Goal: Task Accomplishment & Management: Use online tool/utility

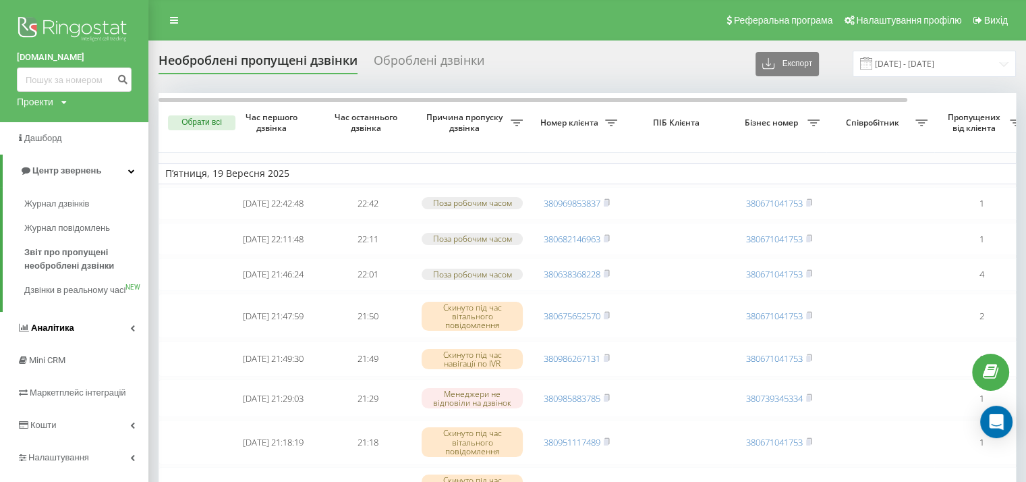
click at [67, 333] on span "Аналiтика" at bounding box center [52, 327] width 43 height 10
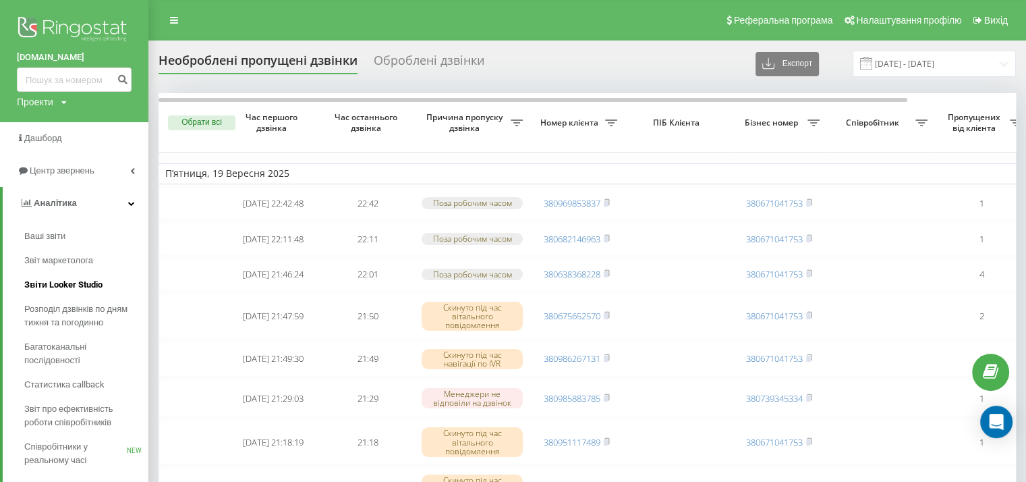
click at [76, 283] on span "Звіти Looker Studio" at bounding box center [63, 284] width 78 height 13
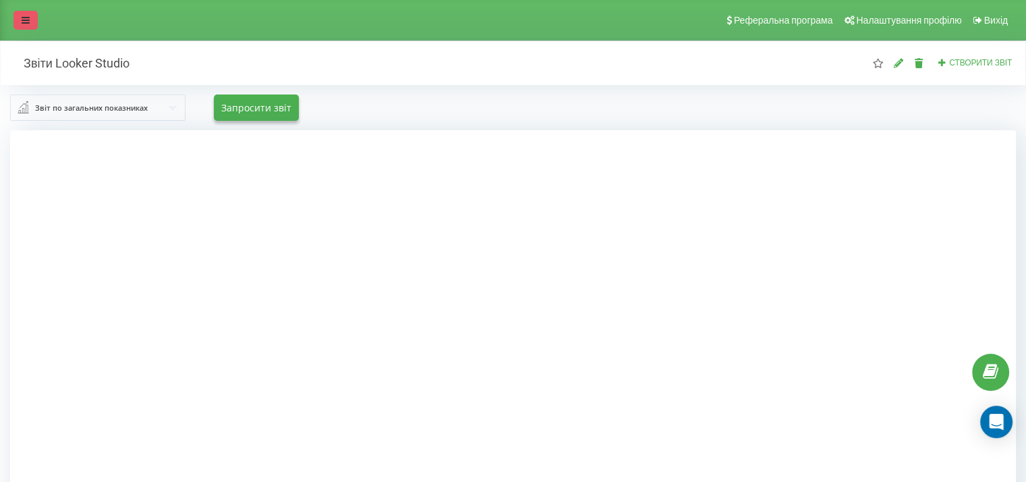
click at [32, 26] on link at bounding box center [25, 20] width 24 height 19
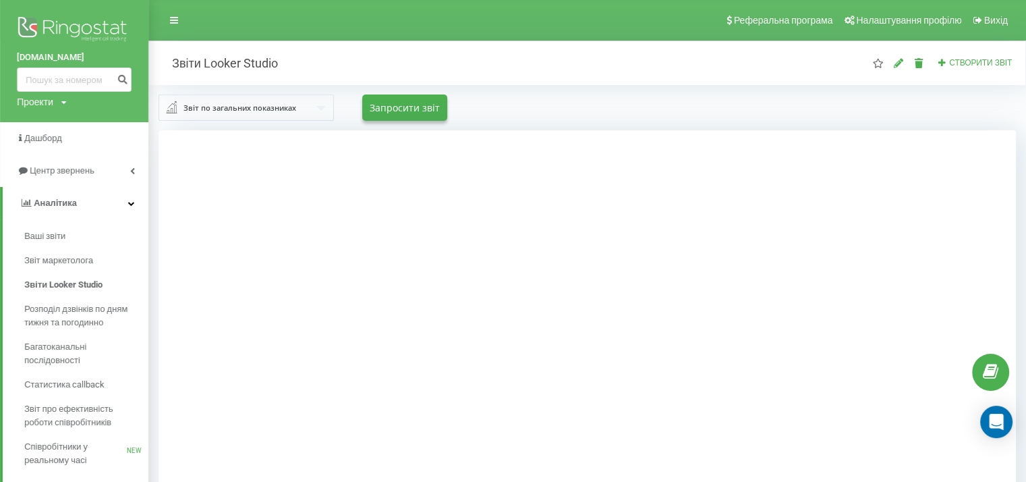
click at [302, 107] on input "text" at bounding box center [247, 107] width 174 height 24
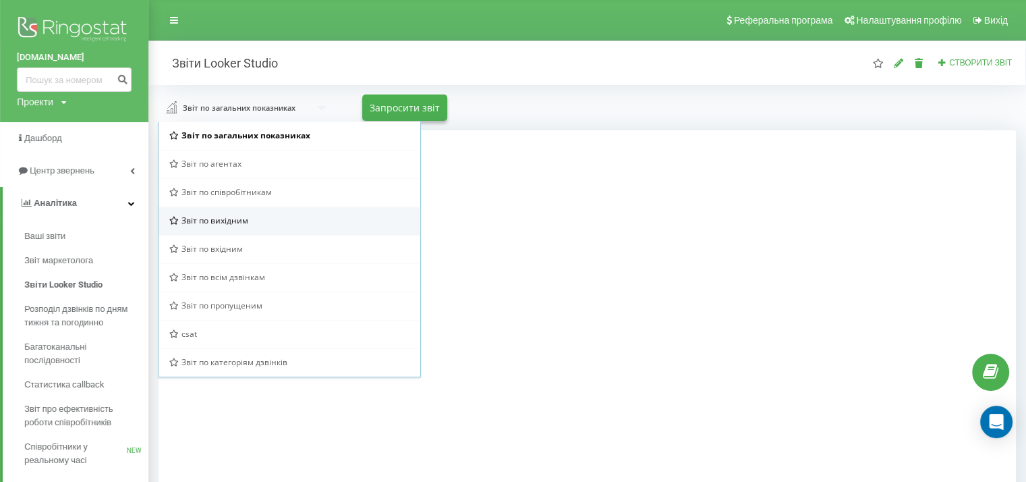
click at [250, 218] on div "Звіт по вихідним" at bounding box center [289, 220] width 240 height 11
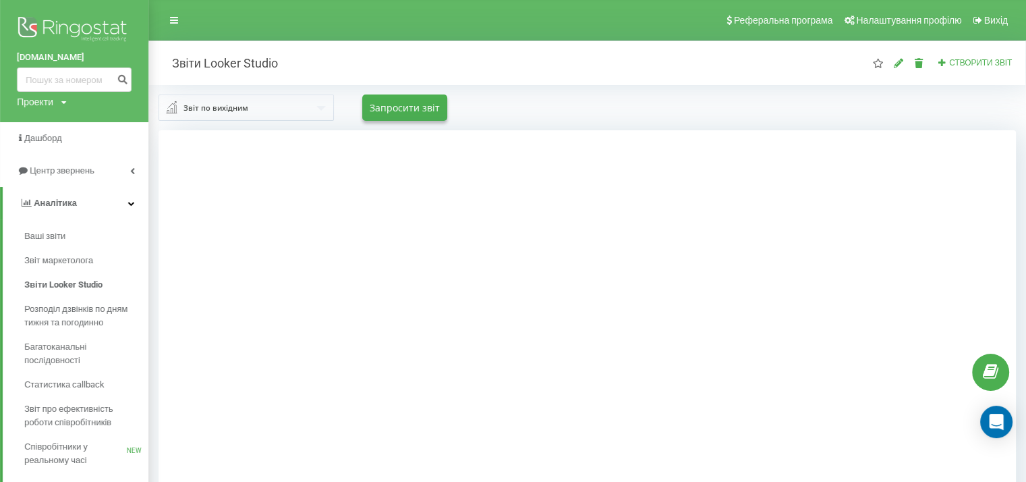
click at [983, 143] on div at bounding box center [588, 371] width 858 height 482
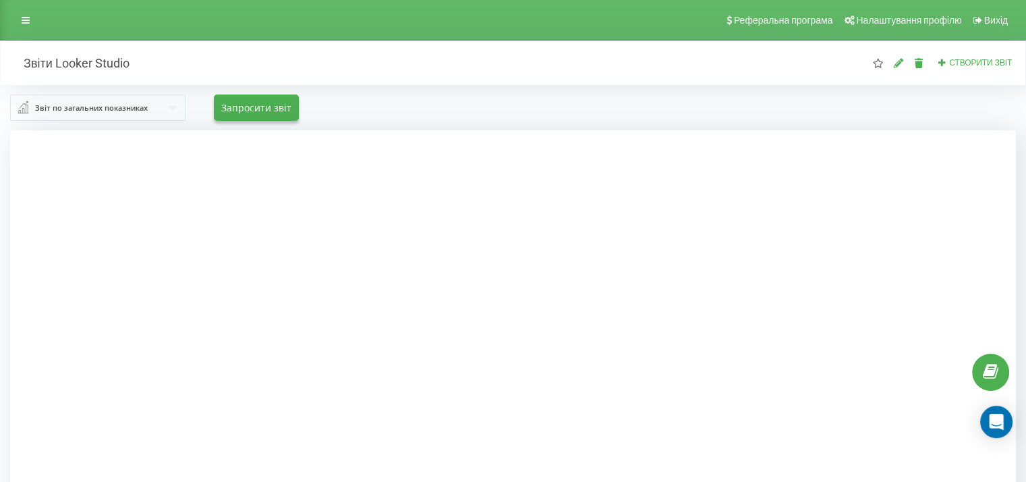
click at [161, 107] on input "text" at bounding box center [98, 107] width 174 height 24
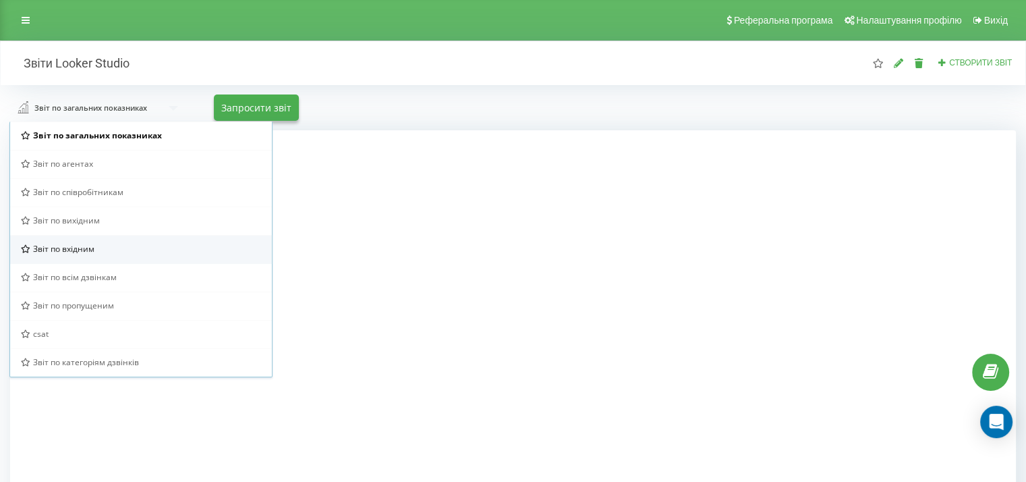
click at [101, 244] on div "Звіт по вхідним" at bounding box center [141, 248] width 240 height 11
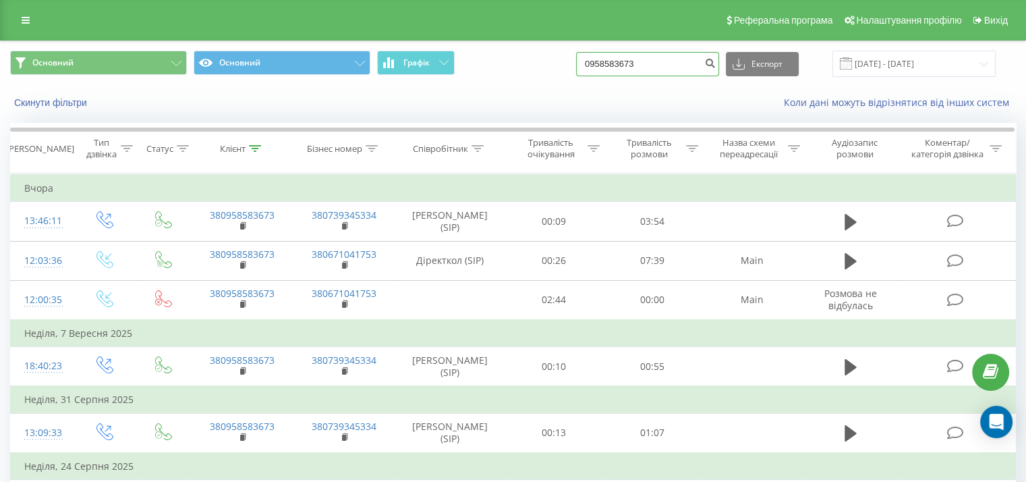
click at [638, 64] on input "0958583673" at bounding box center [647, 64] width 143 height 24
paste input "380930214626"
type input "380930214626"
click at [716, 62] on icon "submit" at bounding box center [709, 61] width 11 height 8
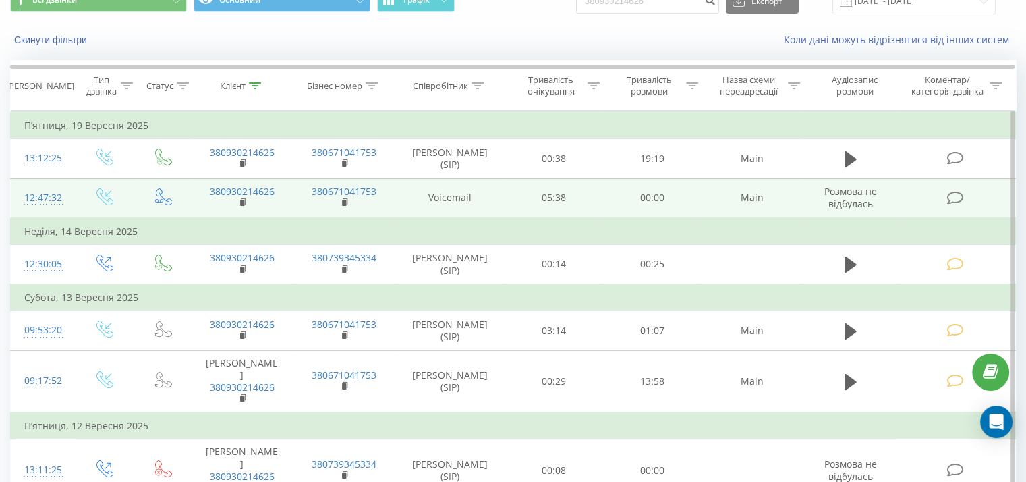
scroll to position [202, 0]
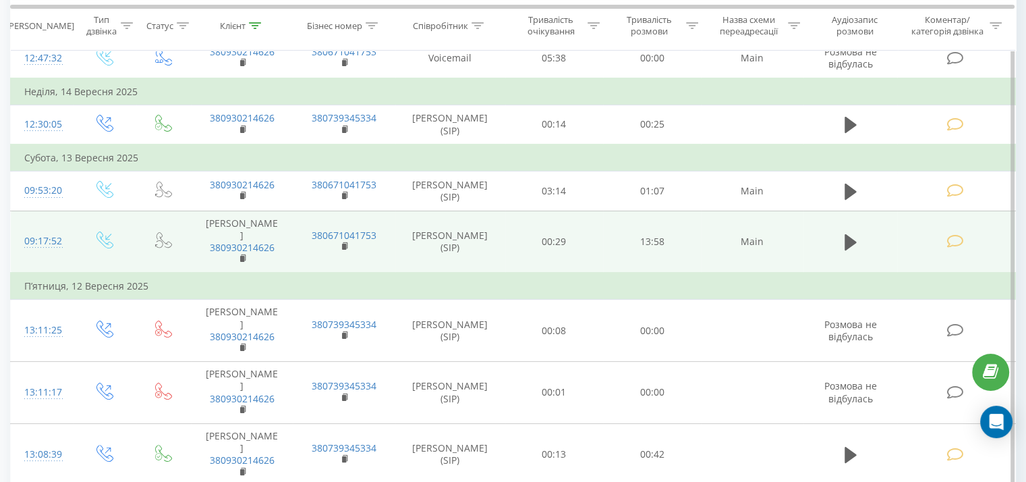
click at [947, 234] on icon at bounding box center [955, 241] width 17 height 14
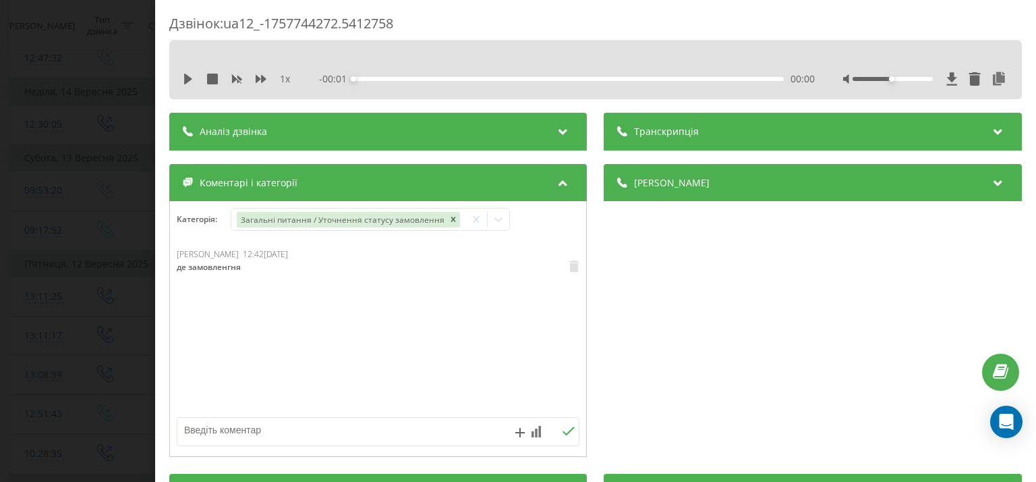
click at [113, 222] on div "Дзвінок : ua12_-1757744272.5412758 1 x - 00:01 00:00 00:00 Транскрипція Для AI-…" at bounding box center [518, 241] width 1036 height 482
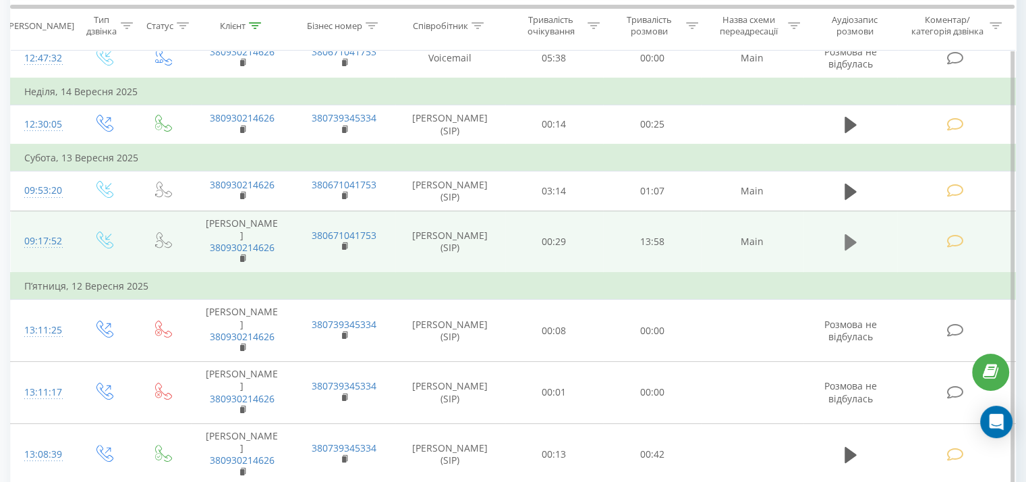
click at [847, 234] on icon at bounding box center [851, 242] width 12 height 16
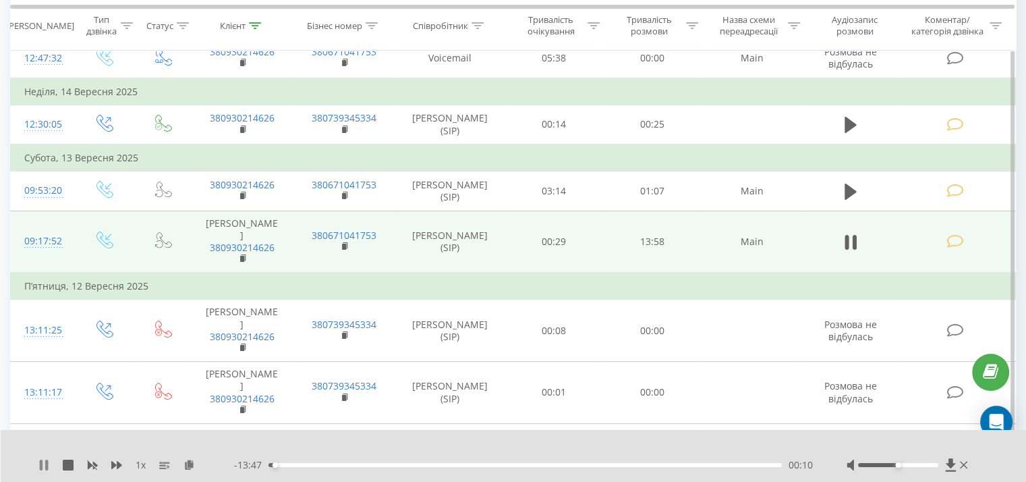
click at [38, 464] on div "1 x - 13:47 00:10 00:10" at bounding box center [514, 456] width 1026 height 52
click at [40, 464] on icon at bounding box center [41, 464] width 3 height 11
click at [46, 464] on icon at bounding box center [44, 464] width 8 height 11
click at [305, 464] on div "00:14" at bounding box center [525, 465] width 513 height 4
click at [324, 464] on div "01:31" at bounding box center [525, 465] width 513 height 4
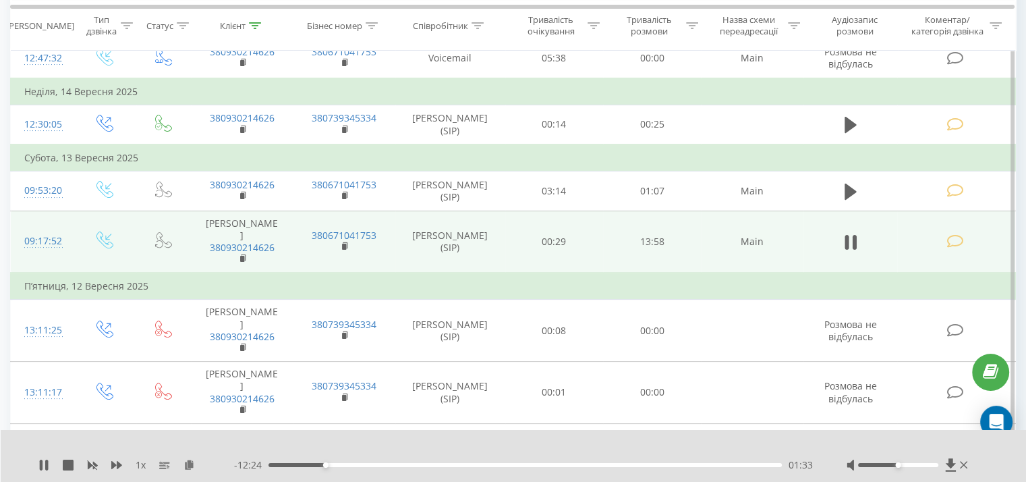
click at [341, 464] on div "01:33" at bounding box center [525, 465] width 513 height 4
click at [355, 464] on div "01:59" at bounding box center [525, 465] width 513 height 4
click at [368, 464] on div "02:42" at bounding box center [525, 465] width 513 height 4
click at [383, 464] on div "03:06" at bounding box center [525, 465] width 513 height 4
click at [394, 464] on div "03:07" at bounding box center [525, 465] width 513 height 4
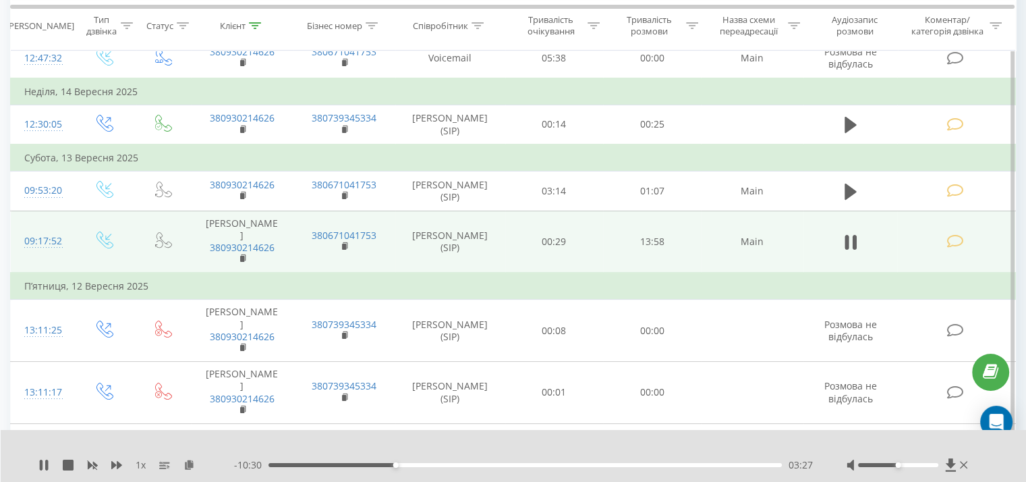
click at [410, 465] on div "03:27" at bounding box center [525, 465] width 513 height 4
click at [425, 465] on div "03:52" at bounding box center [525, 465] width 513 height 4
click at [440, 465] on div "04:17" at bounding box center [525, 465] width 513 height 4
click at [459, 464] on div "04:40" at bounding box center [525, 465] width 513 height 4
click at [467, 464] on div "00:00" at bounding box center [525, 465] width 513 height 4
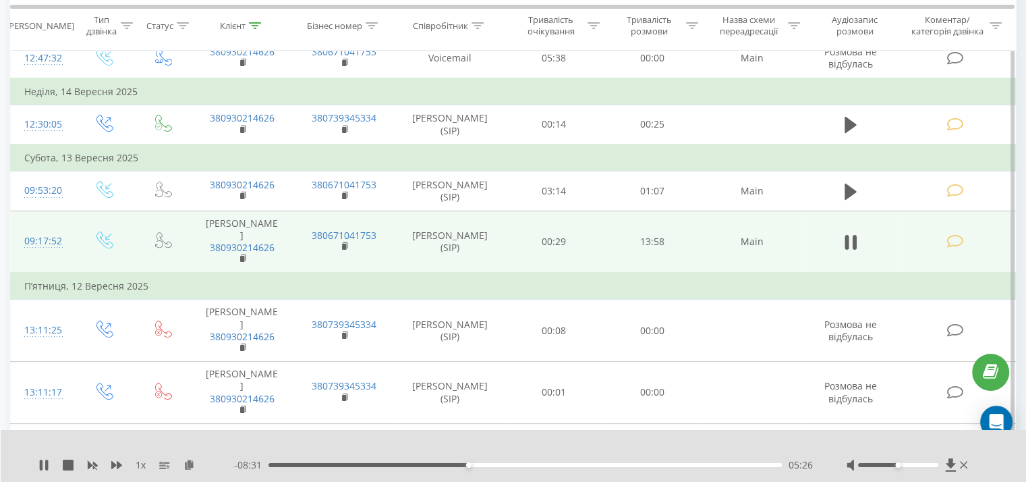
click at [480, 464] on div "05:26" at bounding box center [525, 465] width 513 height 4
click at [492, 464] on div "05:47" at bounding box center [525, 465] width 513 height 4
click at [510, 464] on div "06:06" at bounding box center [525, 465] width 513 height 4
click at [526, 464] on div "06:35" at bounding box center [525, 465] width 513 height 4
click at [544, 464] on div "07:02" at bounding box center [525, 465] width 513 height 4
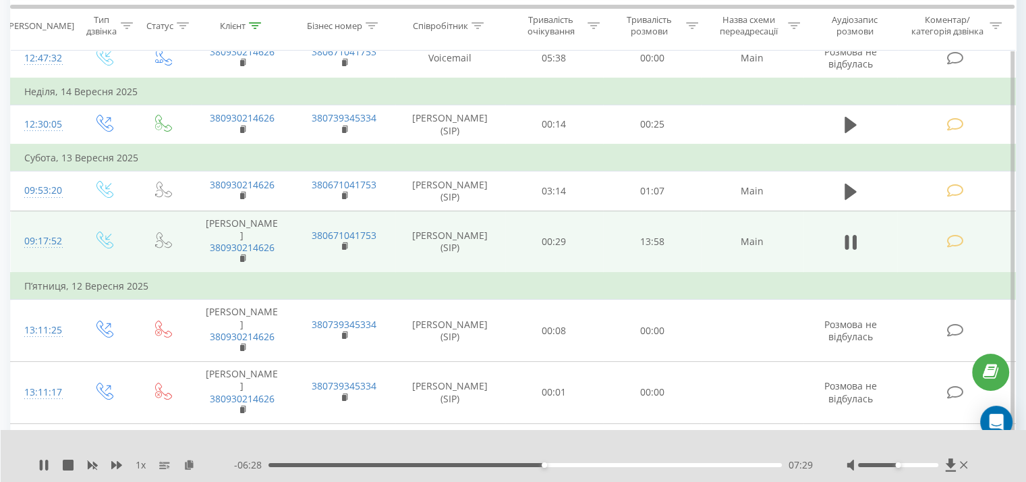
click at [570, 464] on div "07:29" at bounding box center [525, 465] width 513 height 4
click at [584, 464] on div "08:35" at bounding box center [525, 465] width 513 height 4
click at [598, 463] on div "08:57" at bounding box center [525, 465] width 513 height 4
click at [625, 464] on div "09:00" at bounding box center [525, 465] width 513 height 4
click at [649, 464] on div "09:43" at bounding box center [525, 465] width 513 height 4
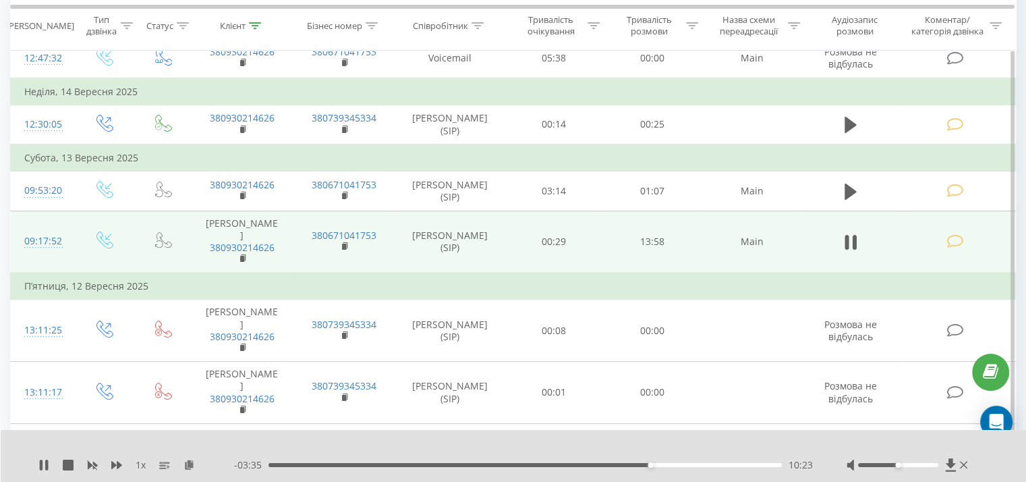
click at [663, 464] on div "10:23" at bounding box center [525, 465] width 513 height 4
click at [682, 465] on div "10:45" at bounding box center [525, 465] width 513 height 4
click at [695, 465] on div "11:16" at bounding box center [525, 465] width 513 height 4
click at [732, 464] on div "12:36" at bounding box center [525, 465] width 513 height 4
click at [719, 464] on div "12:37" at bounding box center [525, 465] width 513 height 4
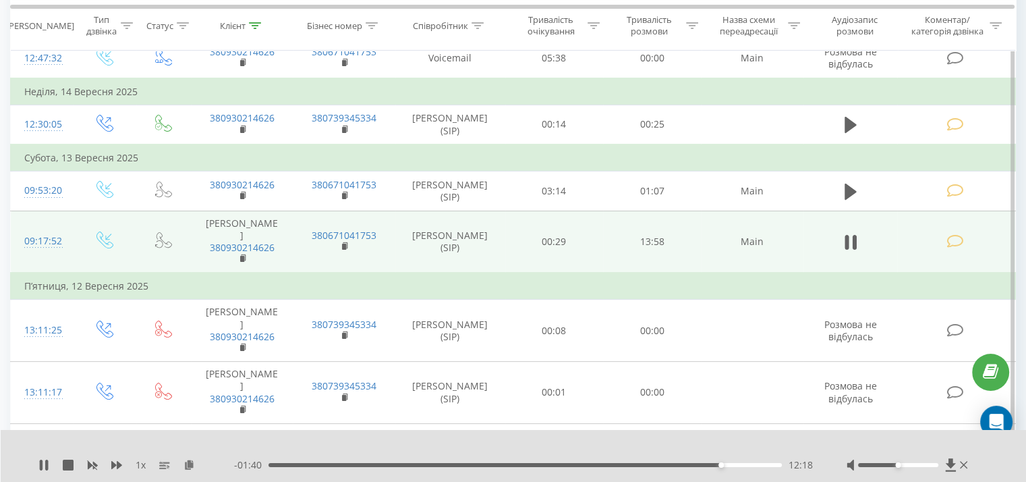
click at [709, 464] on div "12:18" at bounding box center [525, 465] width 513 height 4
click at [700, 464] on div "11:44" at bounding box center [525, 465] width 513 height 4
click at [702, 464] on div "11:45" at bounding box center [701, 464] width 5 height 5
click at [46, 462] on icon at bounding box center [46, 464] width 3 height 11
